Goal: Transaction & Acquisition: Purchase product/service

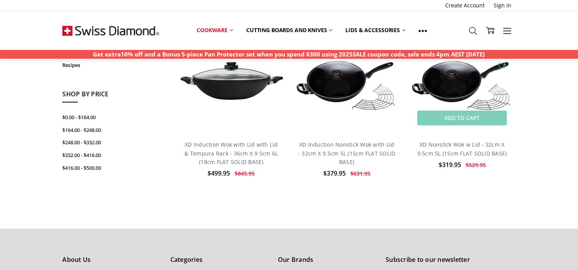
scroll to position [246, 0]
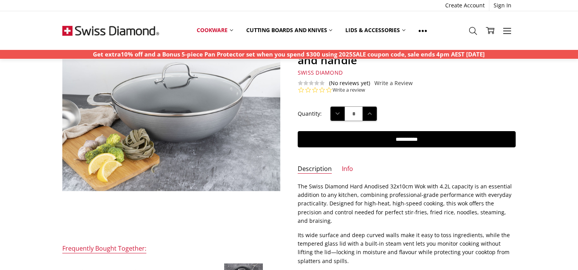
scroll to position [141, 0]
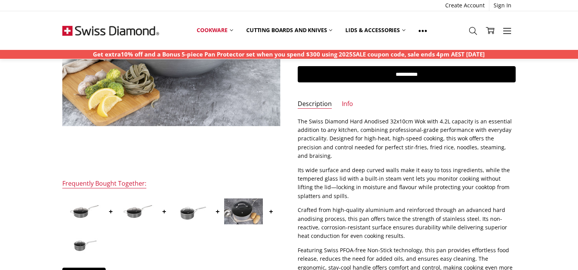
click at [239, 211] on img at bounding box center [243, 212] width 39 height 26
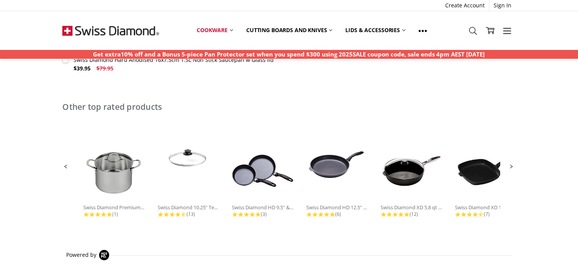
scroll to position [458, 0]
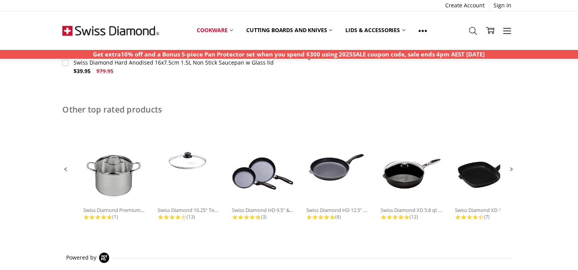
click at [512, 169] on span "Next Promoted Products Page" at bounding box center [512, 169] width 7 height 7
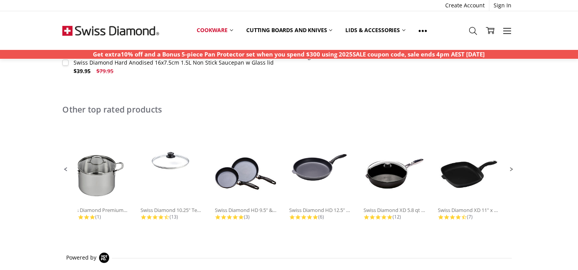
scroll to position [0, 21]
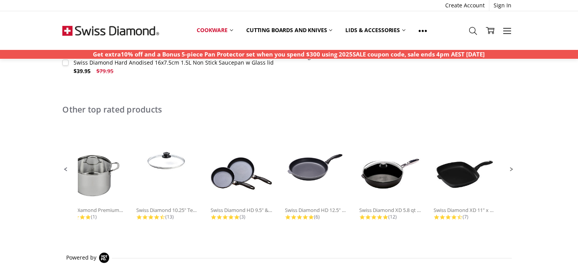
click at [509, 167] on span "Next Promoted Products Page" at bounding box center [512, 169] width 7 height 7
